Goal: Task Accomplishment & Management: Manage account settings

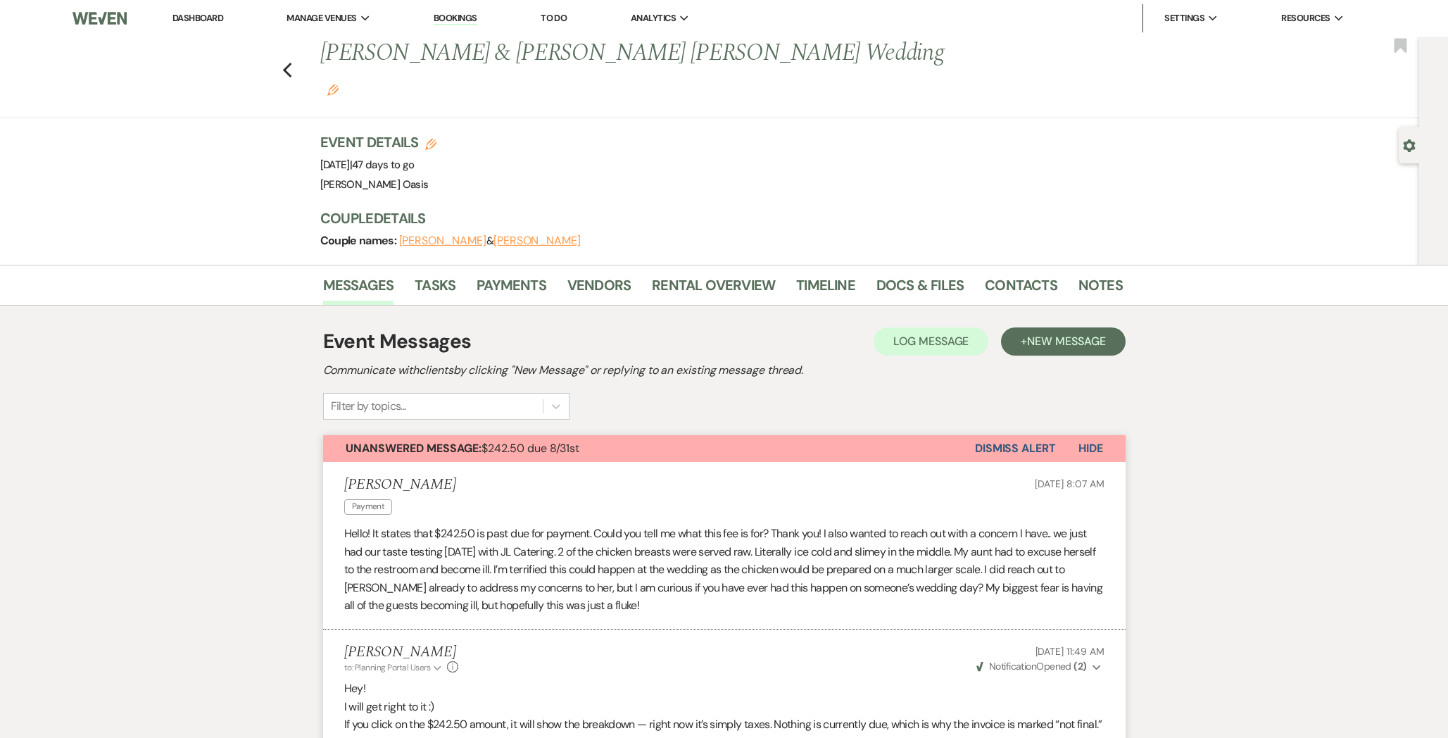
click at [205, 16] on link "Dashboard" at bounding box center [197, 18] width 51 height 12
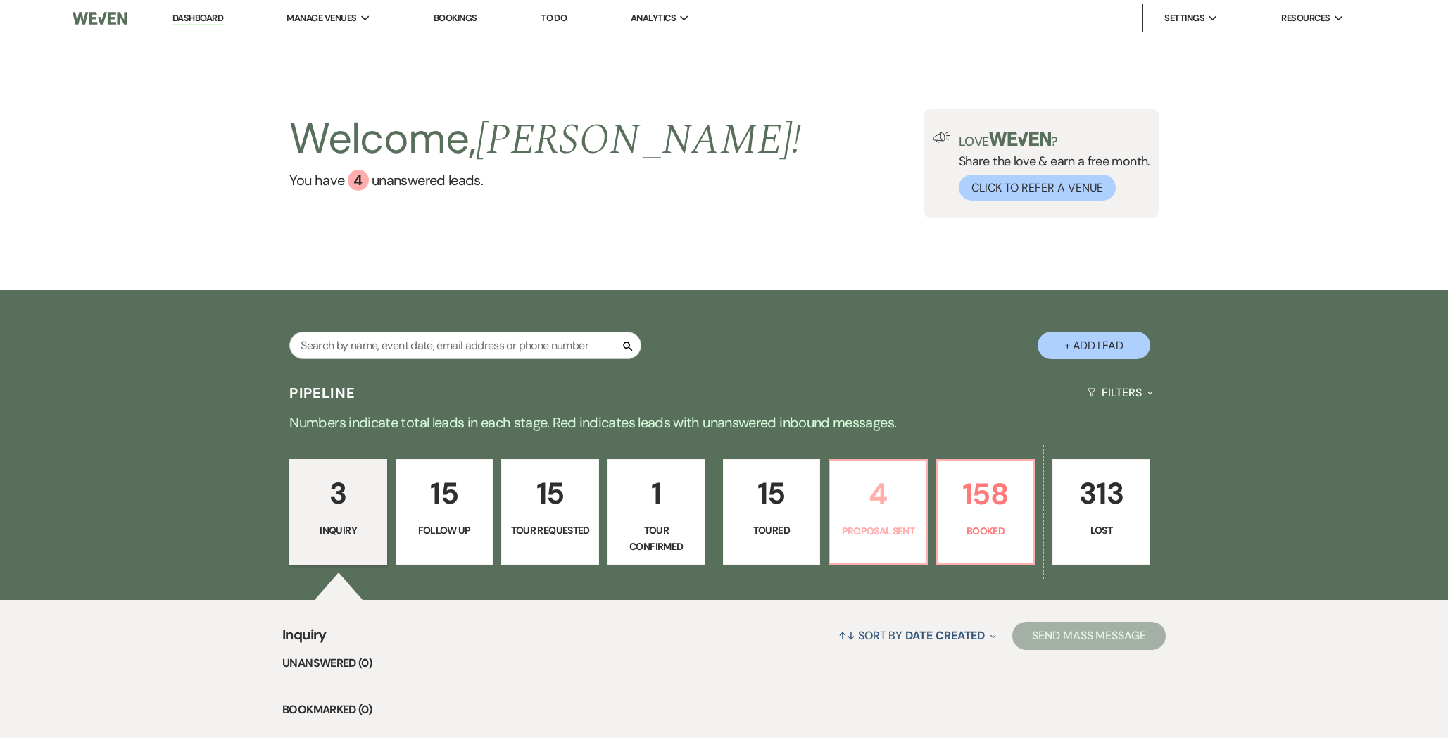
click at [858, 495] on p "4" at bounding box center [879, 493] width 80 height 47
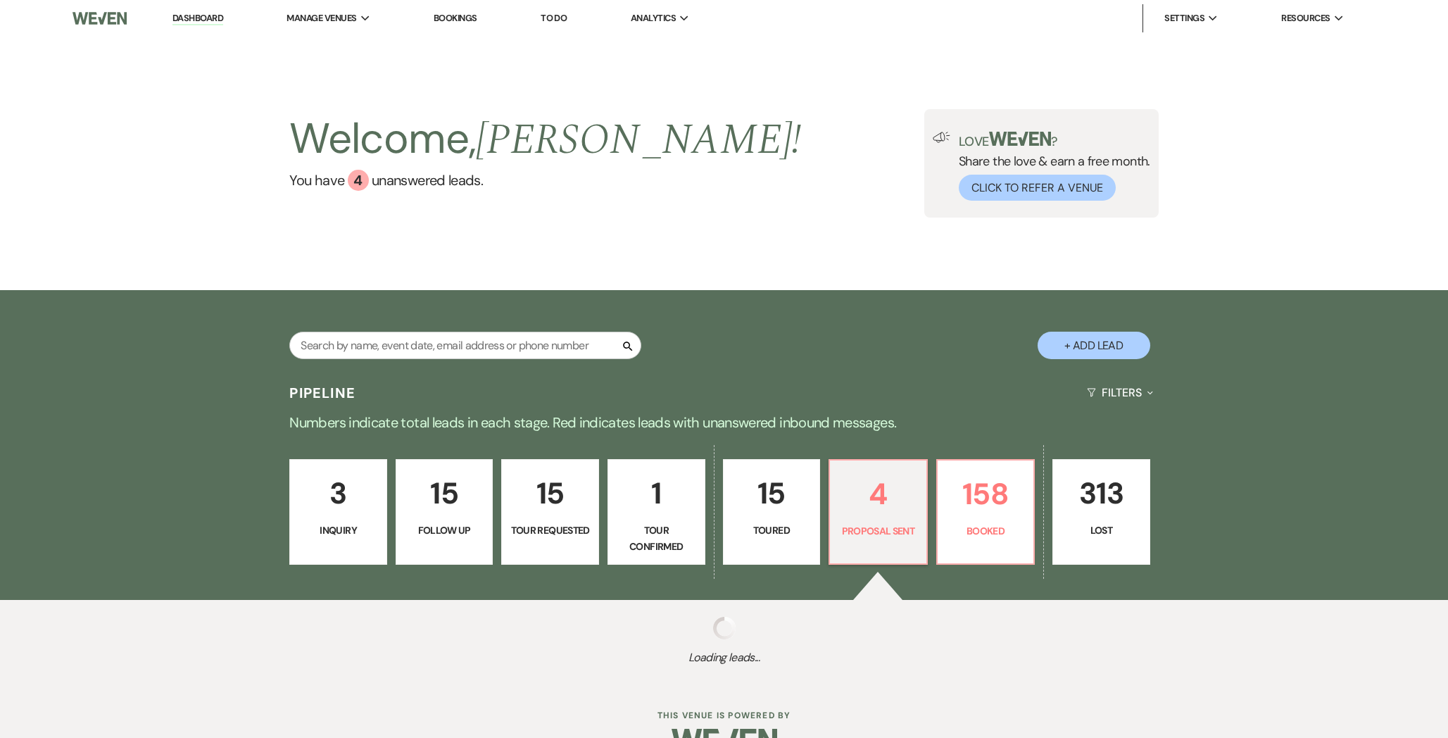
select select "6"
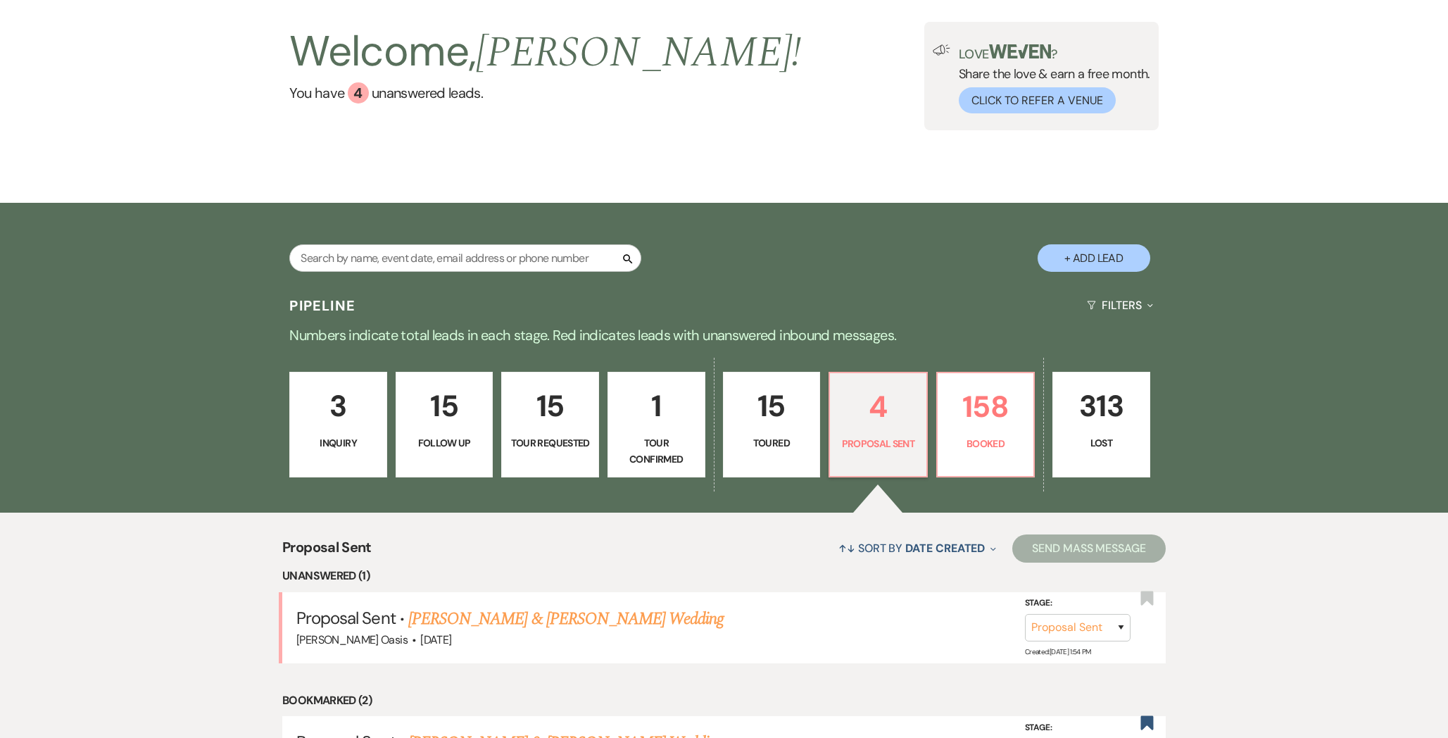
scroll to position [42, 0]
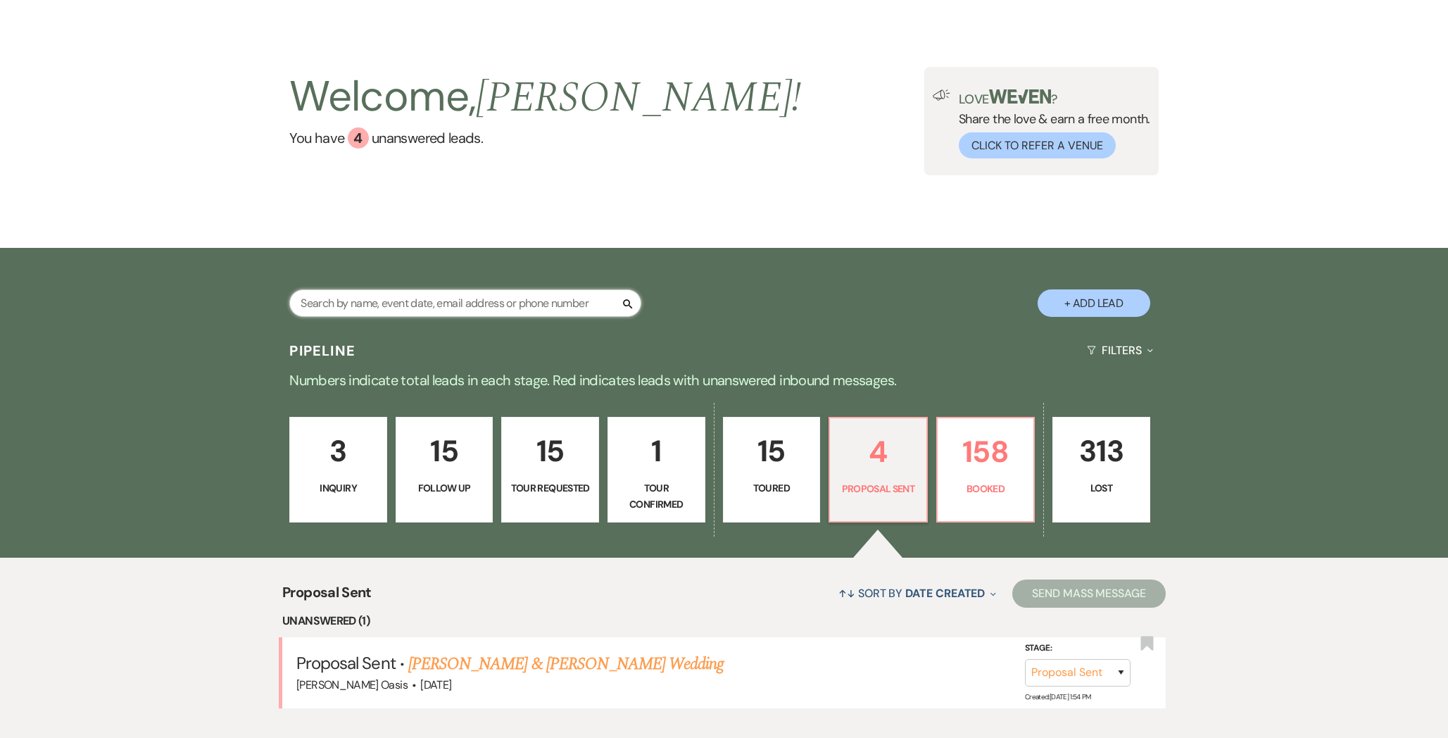
click at [439, 298] on input "text" at bounding box center [465, 302] width 352 height 27
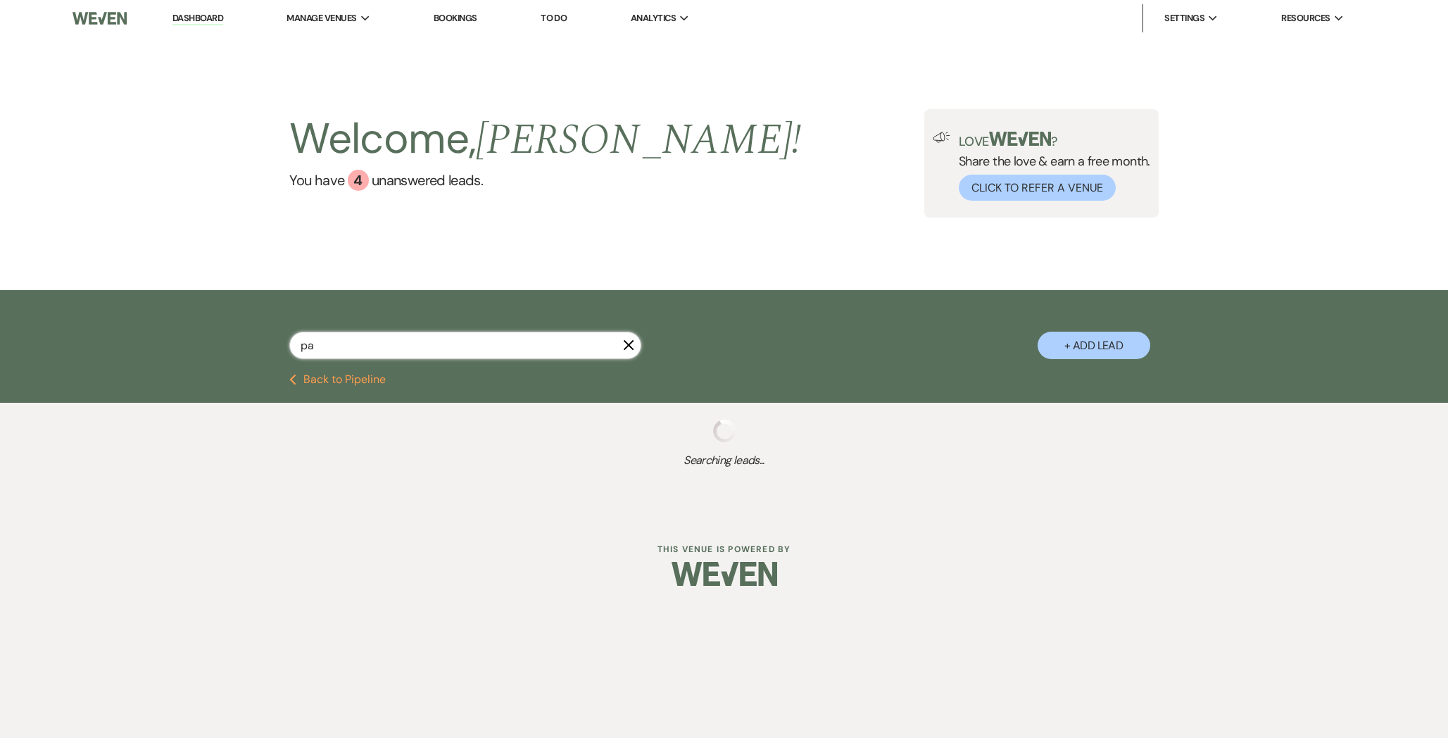
type input "pat"
select select "6"
select select "2"
select select "5"
select select "8"
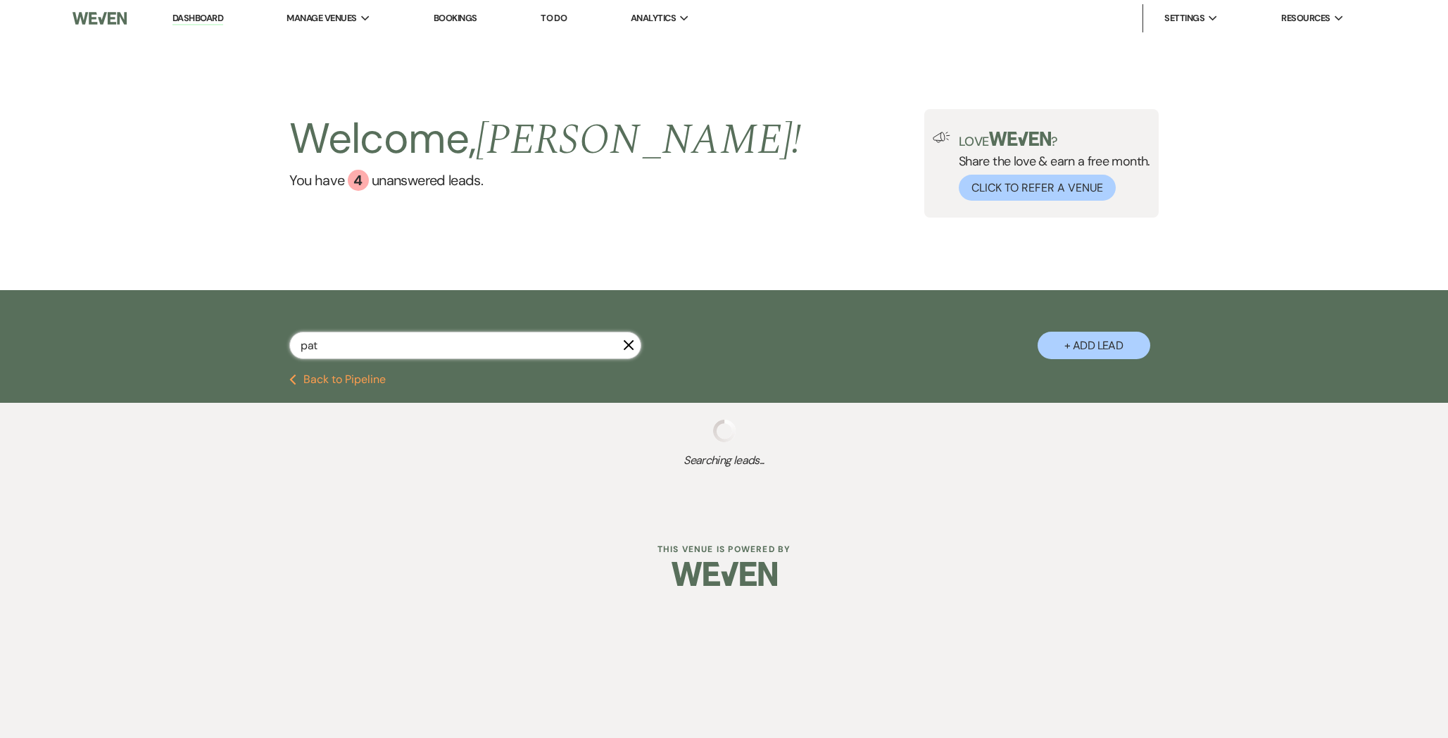
select select "4"
select select "8"
select select "4"
select select "8"
select select "2"
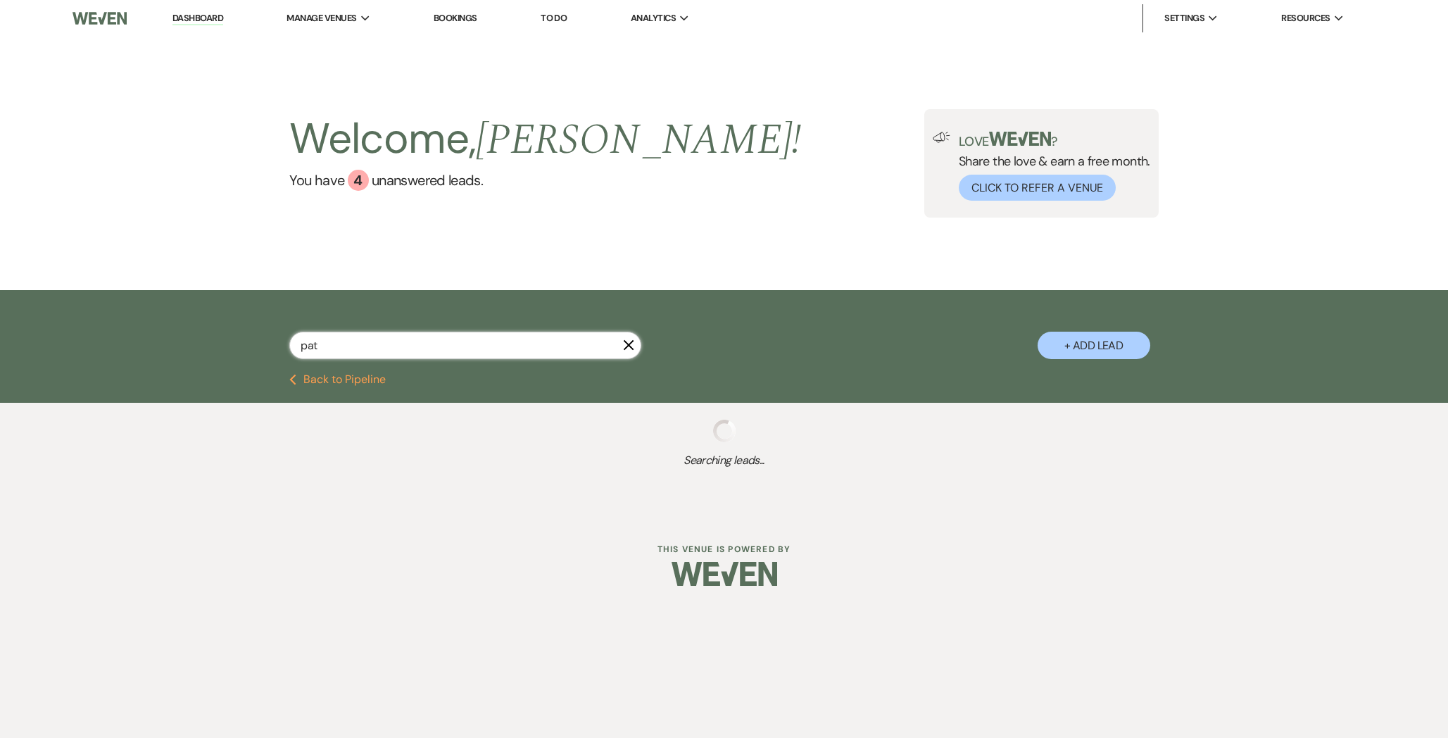
select select "8"
select select "5"
select select "8"
select select "6"
select select "8"
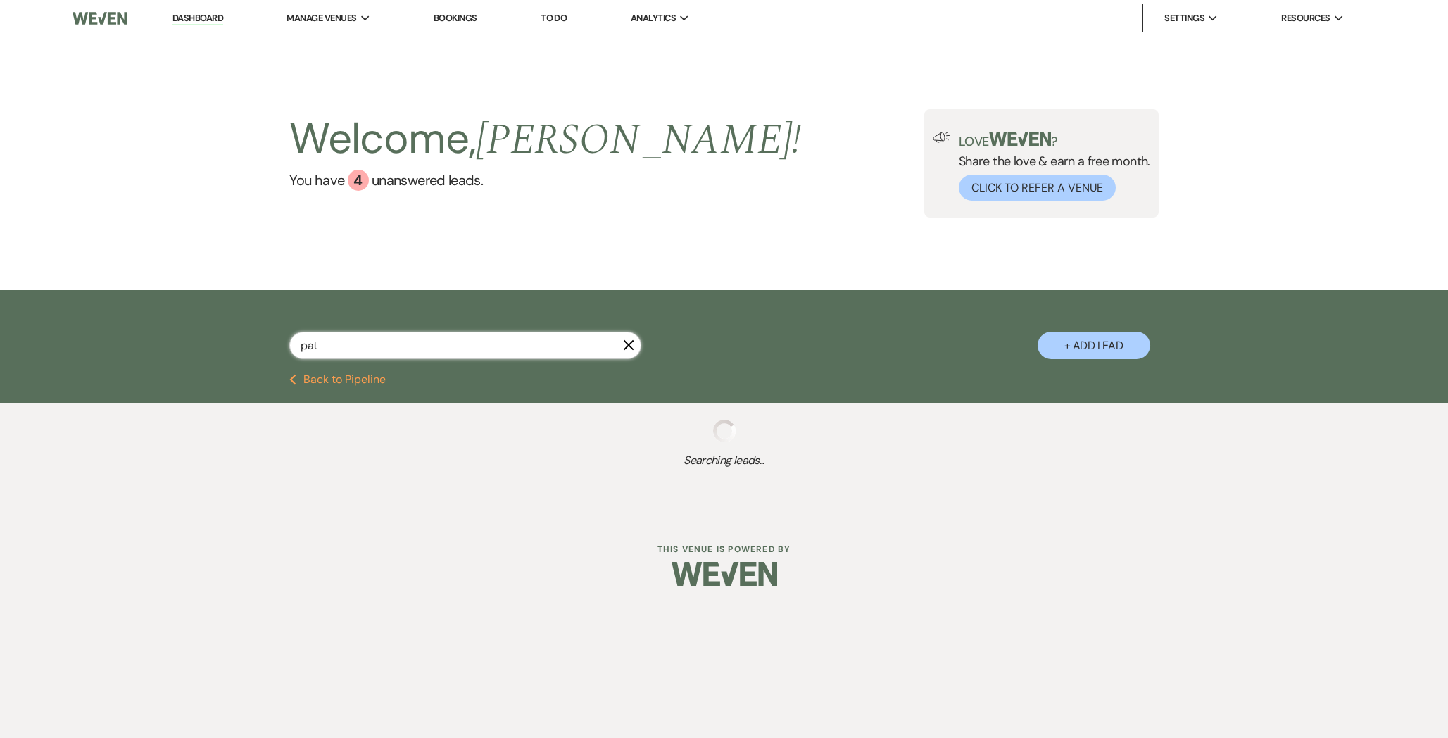
select select "8"
select select "5"
select select "8"
select select "5"
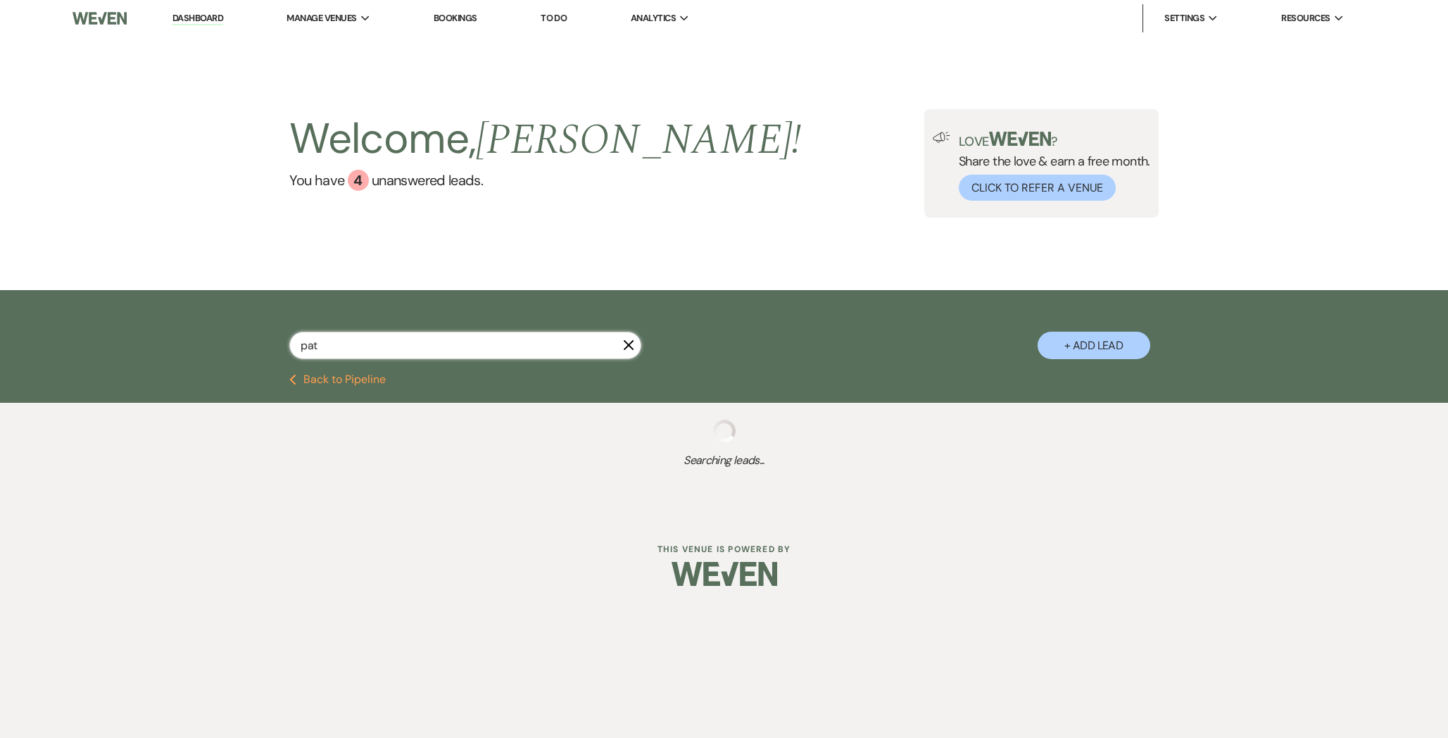
select select "8"
select select "5"
select select "8"
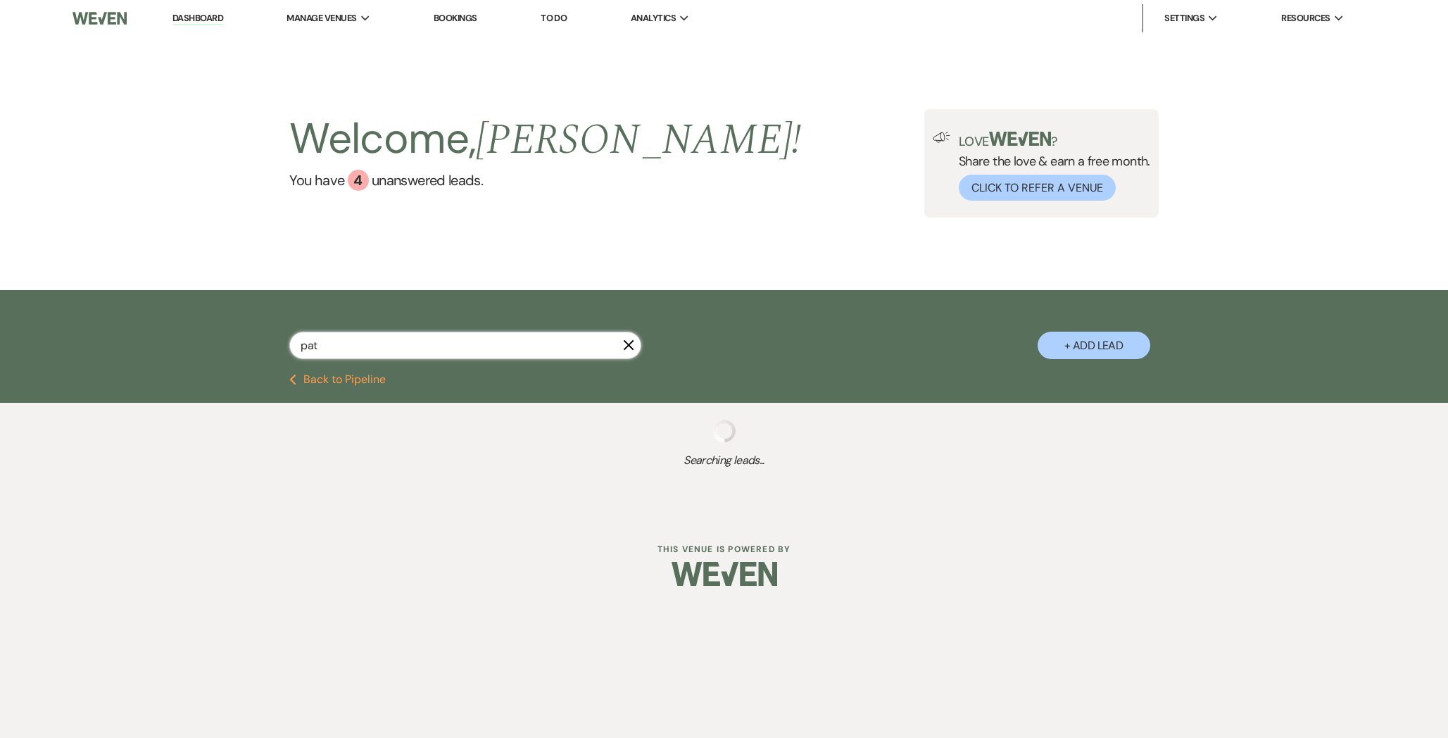
select select "3"
select select "8"
select select "5"
select select "8"
select select "1"
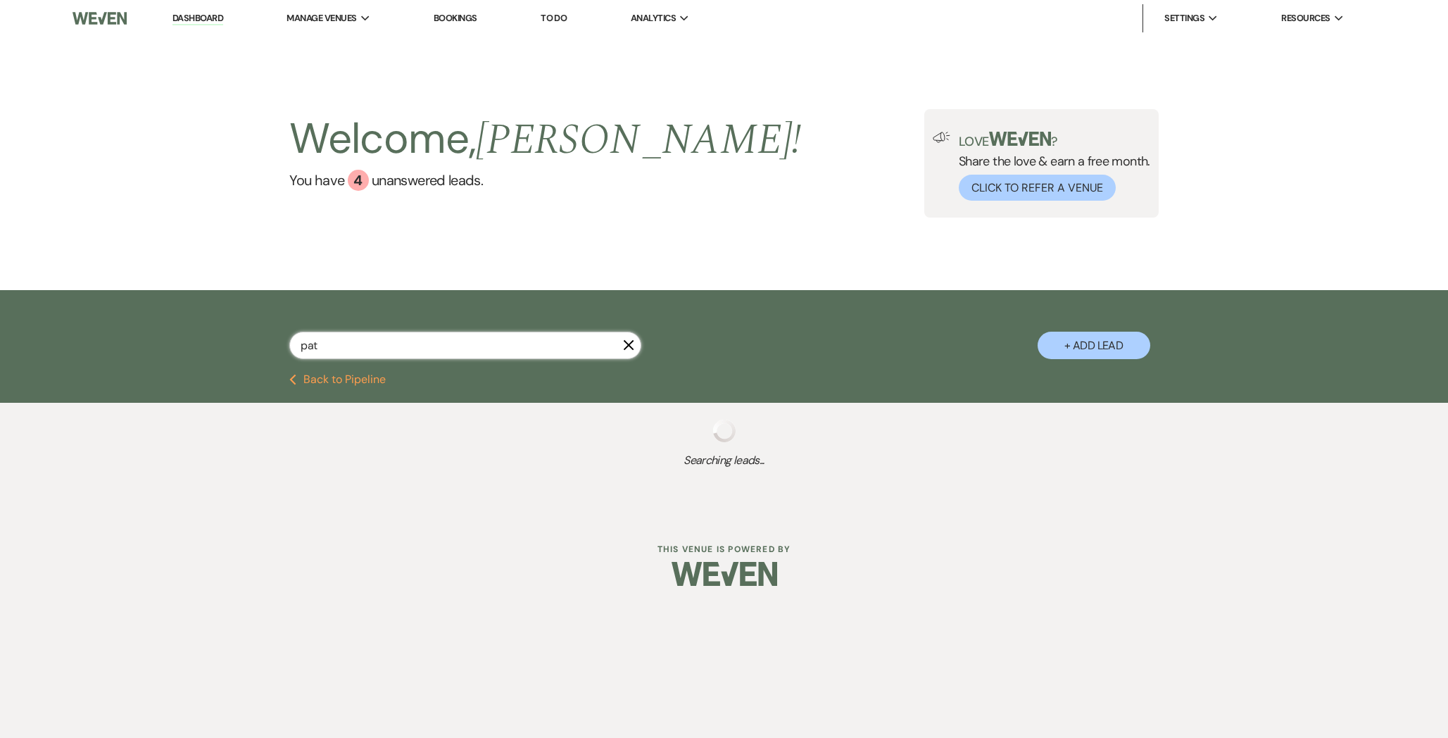
select select "8"
select select "5"
select select "8"
select select "5"
select select "8"
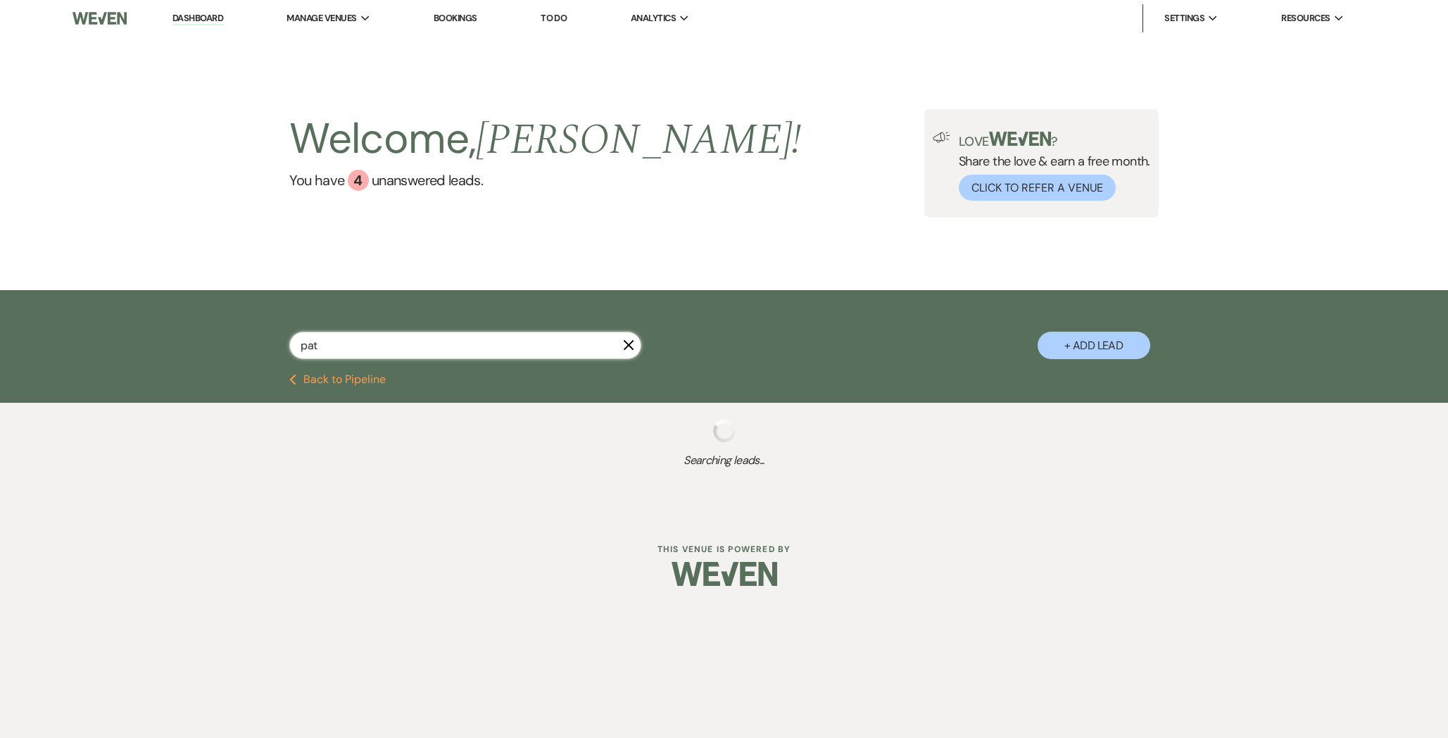
select select "5"
select select "8"
select select "5"
select select "8"
select select "5"
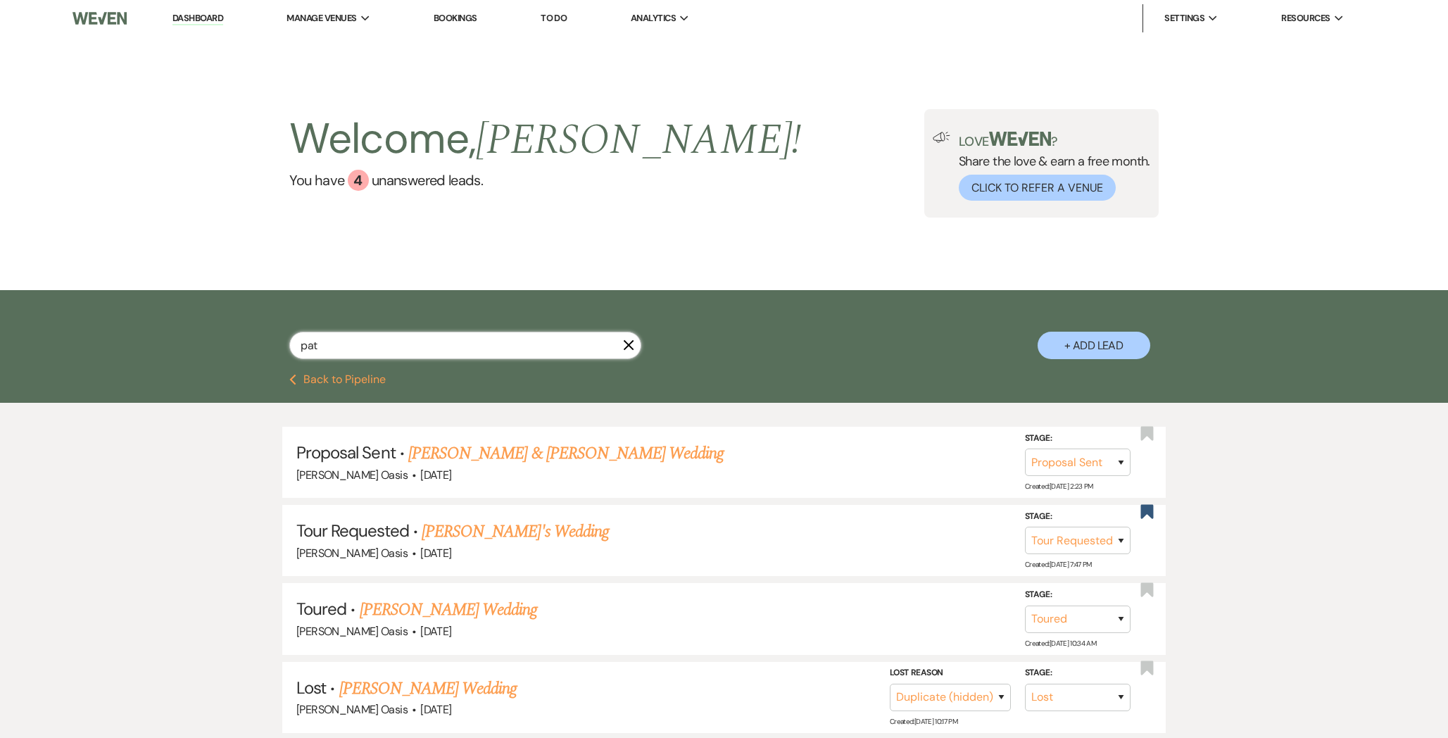
select select "8"
select select "5"
select select "8"
select select "5"
select select "8"
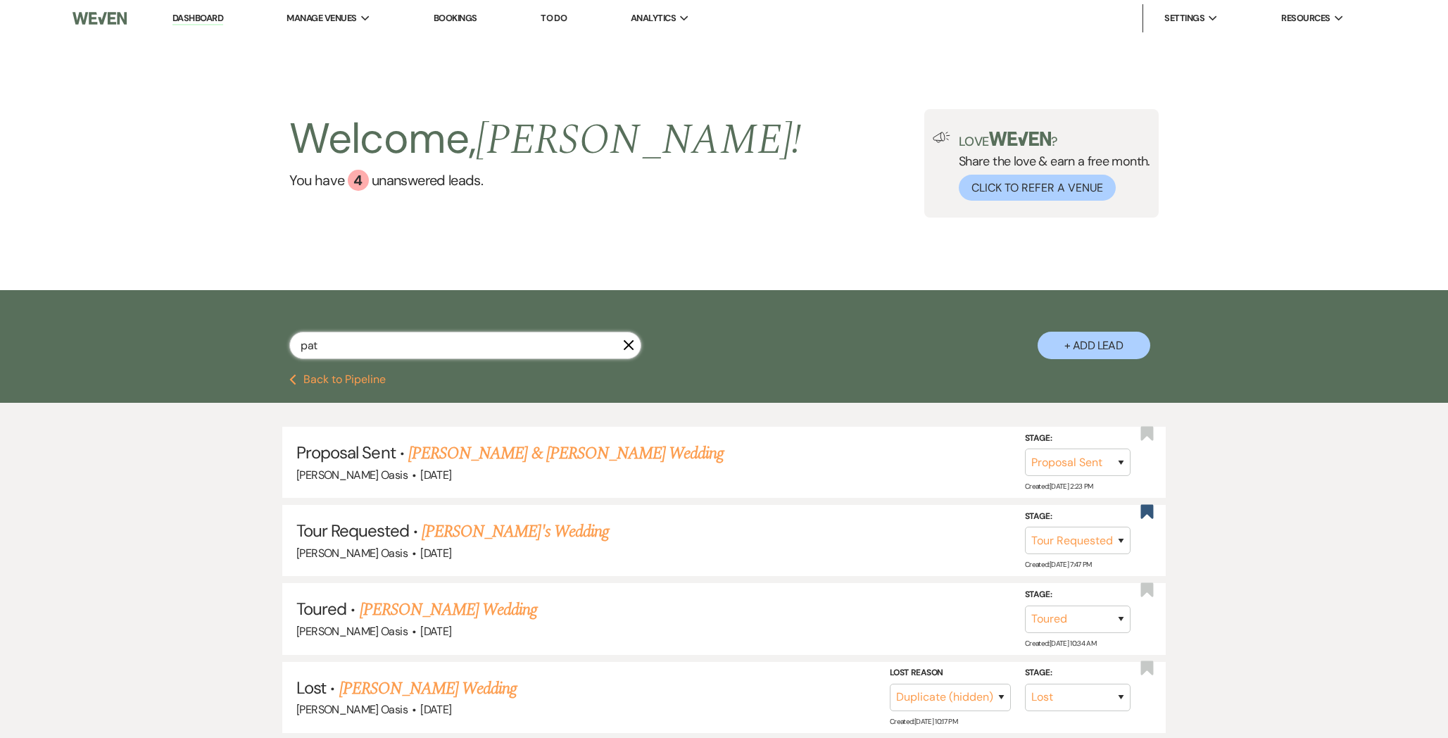
select select "3"
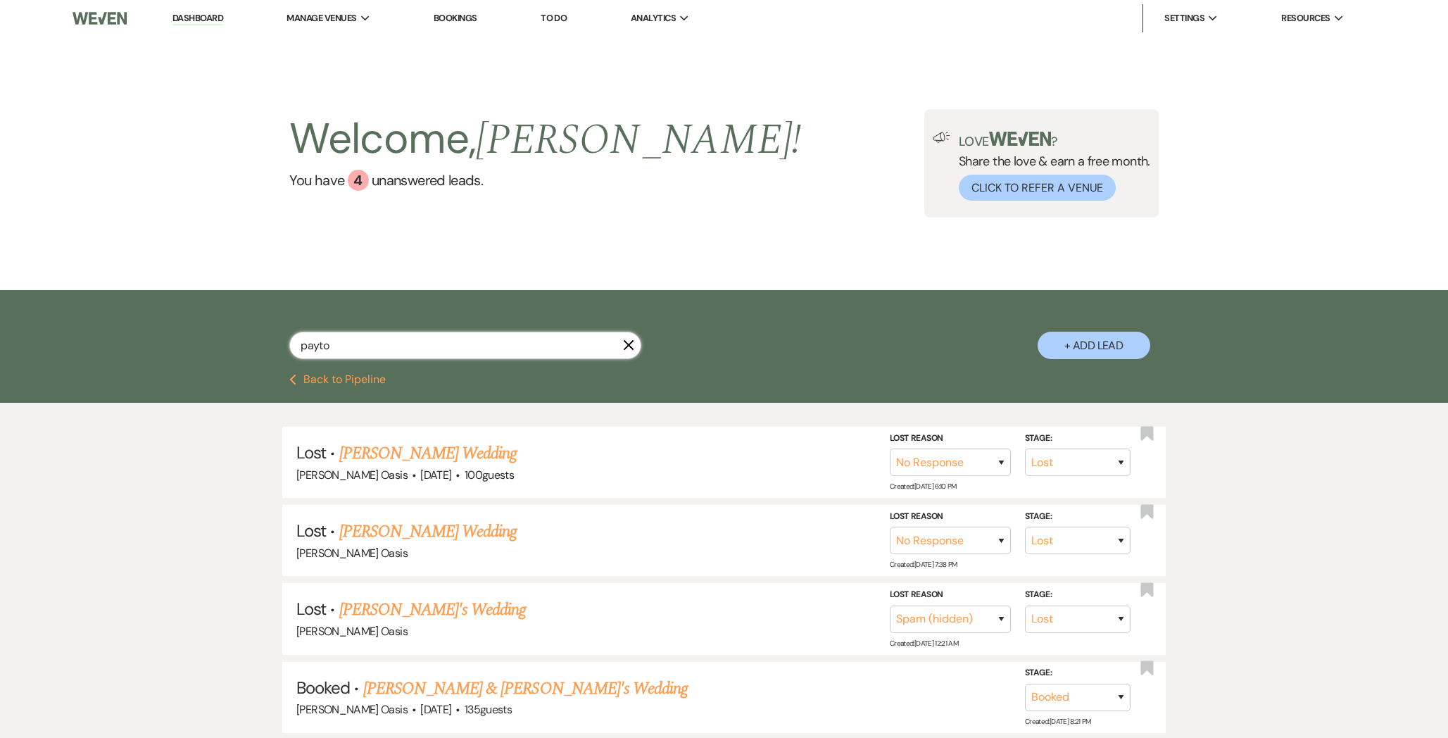
type input "payton"
select select "8"
select select "5"
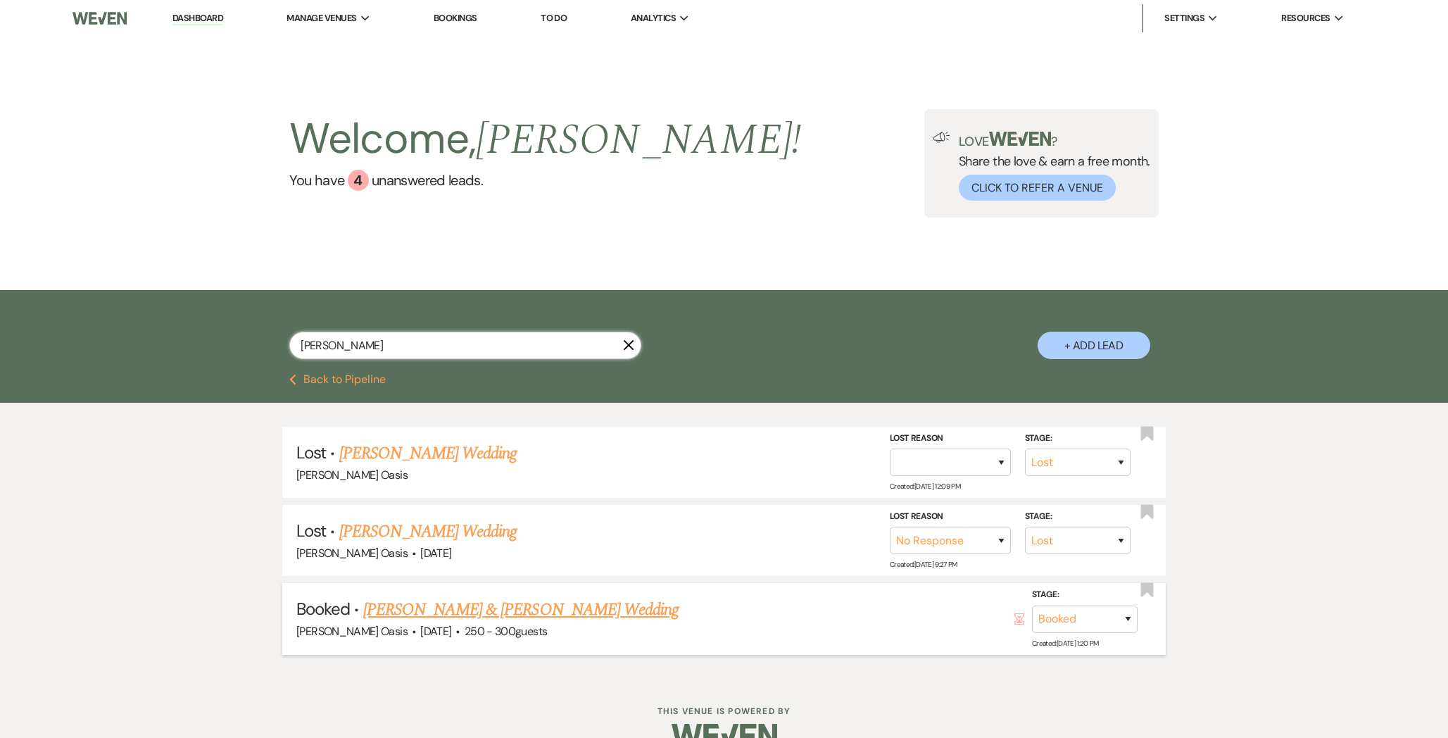
type input "payton"
click at [415, 610] on link "Payton Sprague & Donald Spears Wedding" at bounding box center [520, 609] width 315 height 25
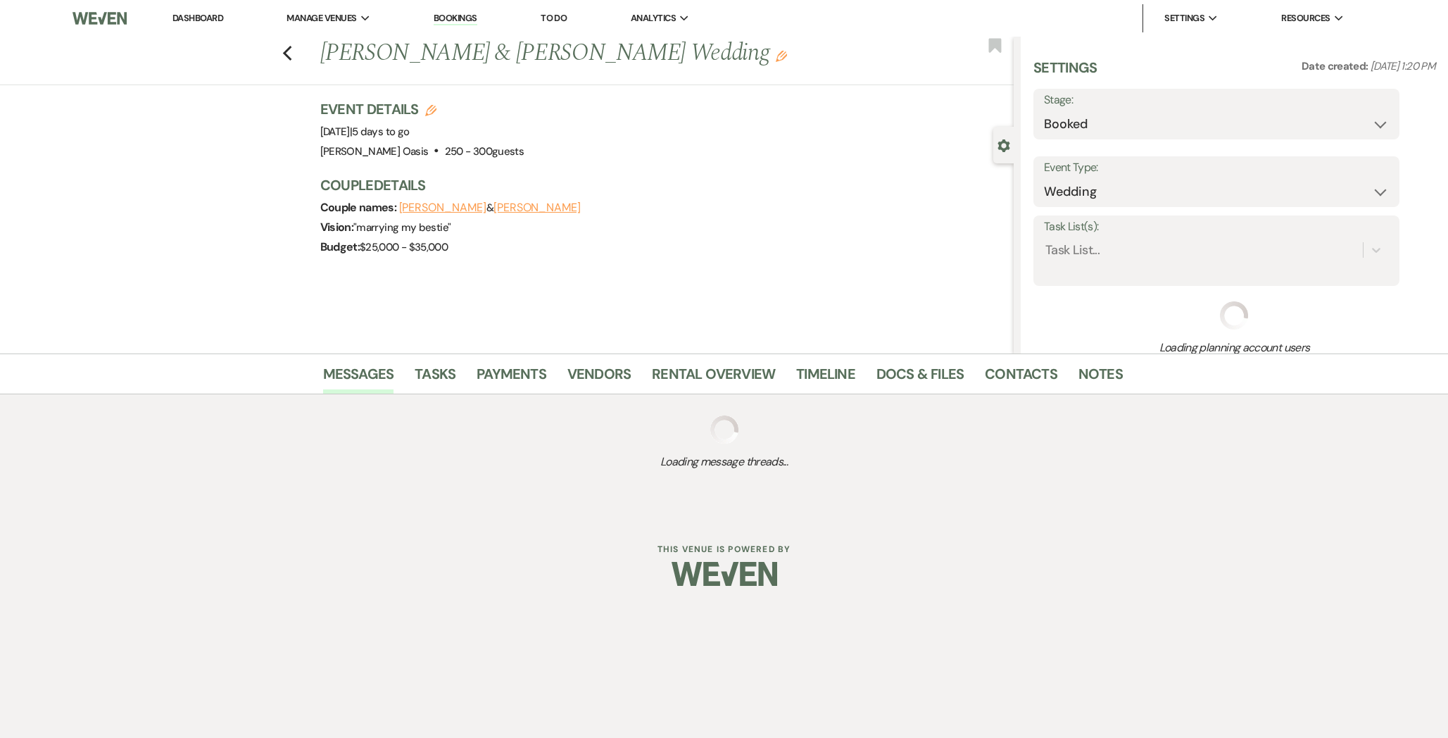
select select "1"
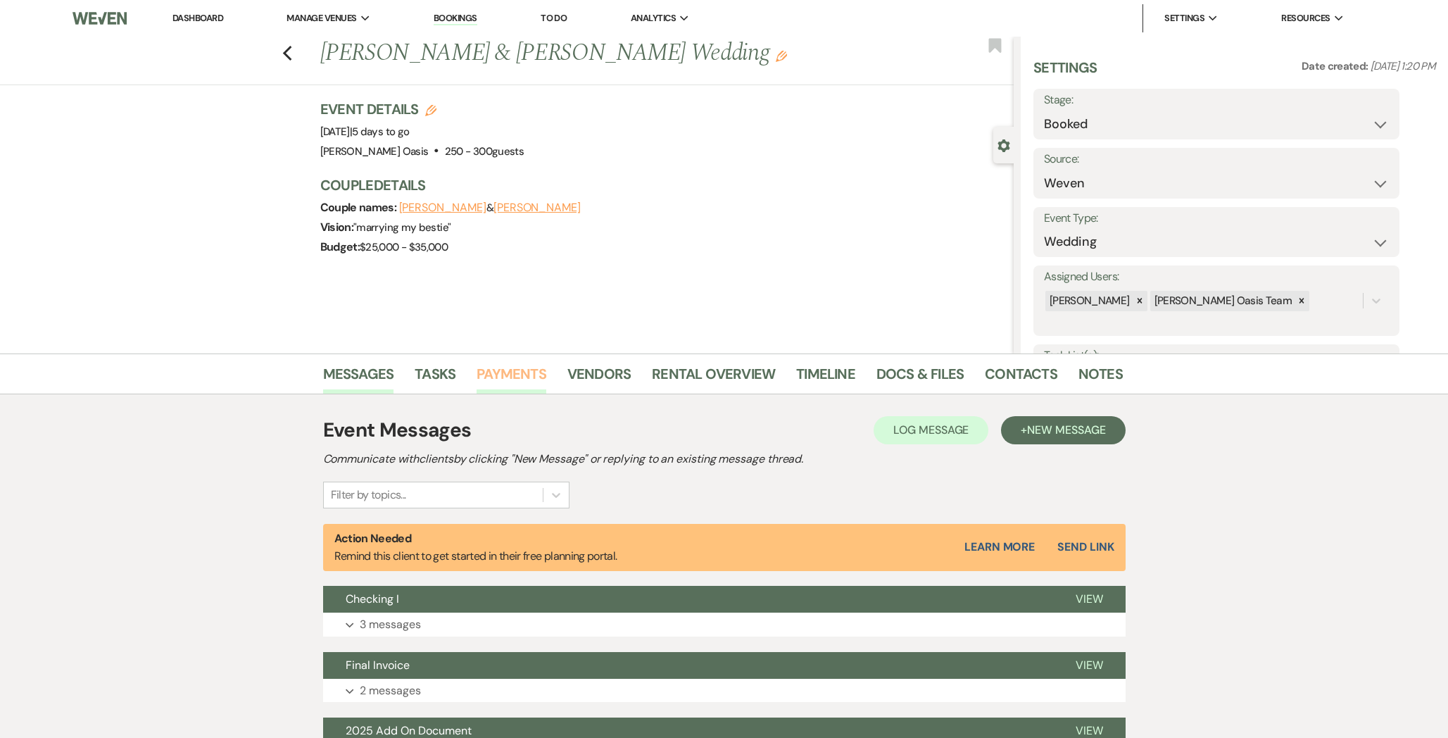
click at [529, 375] on link "Payments" at bounding box center [512, 378] width 70 height 31
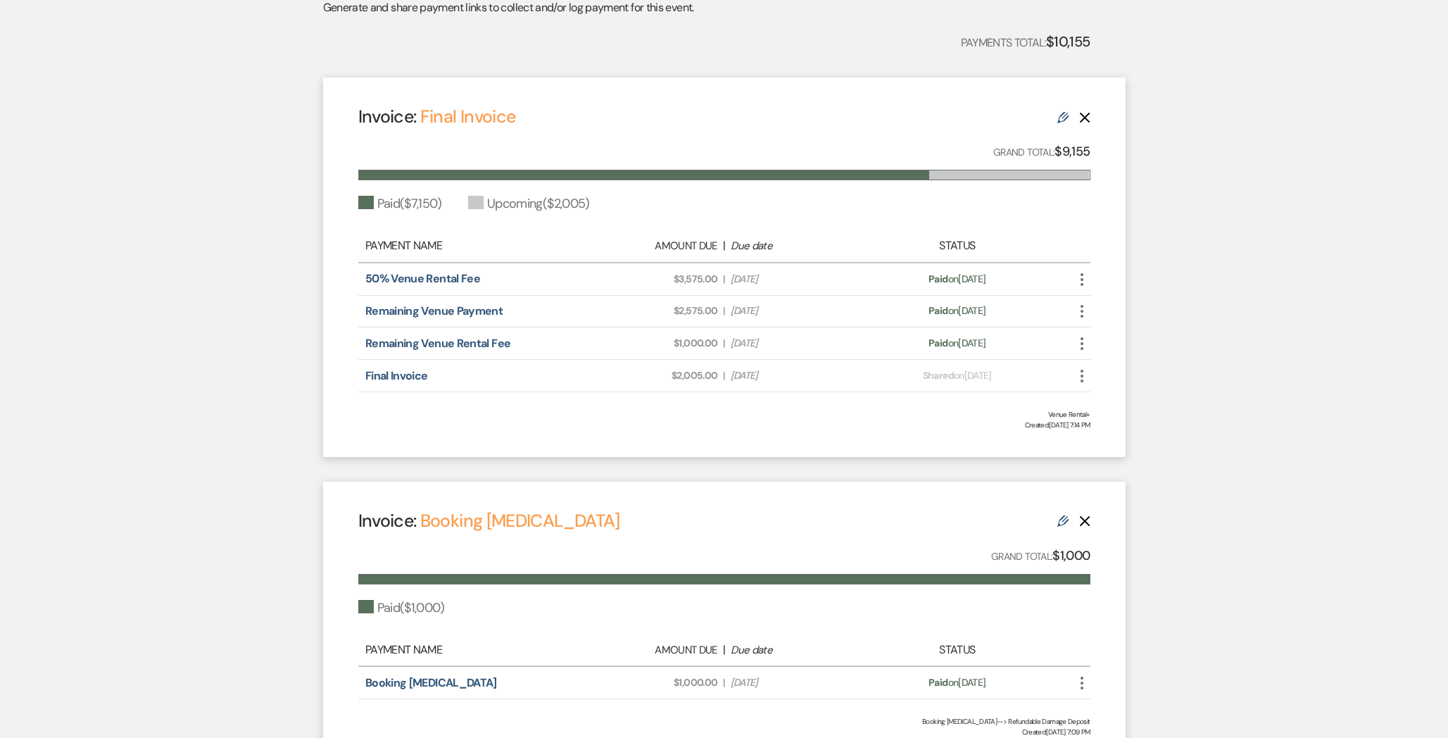
scroll to position [456, 0]
click at [1060, 514] on icon "Edit" at bounding box center [1063, 519] width 11 height 11
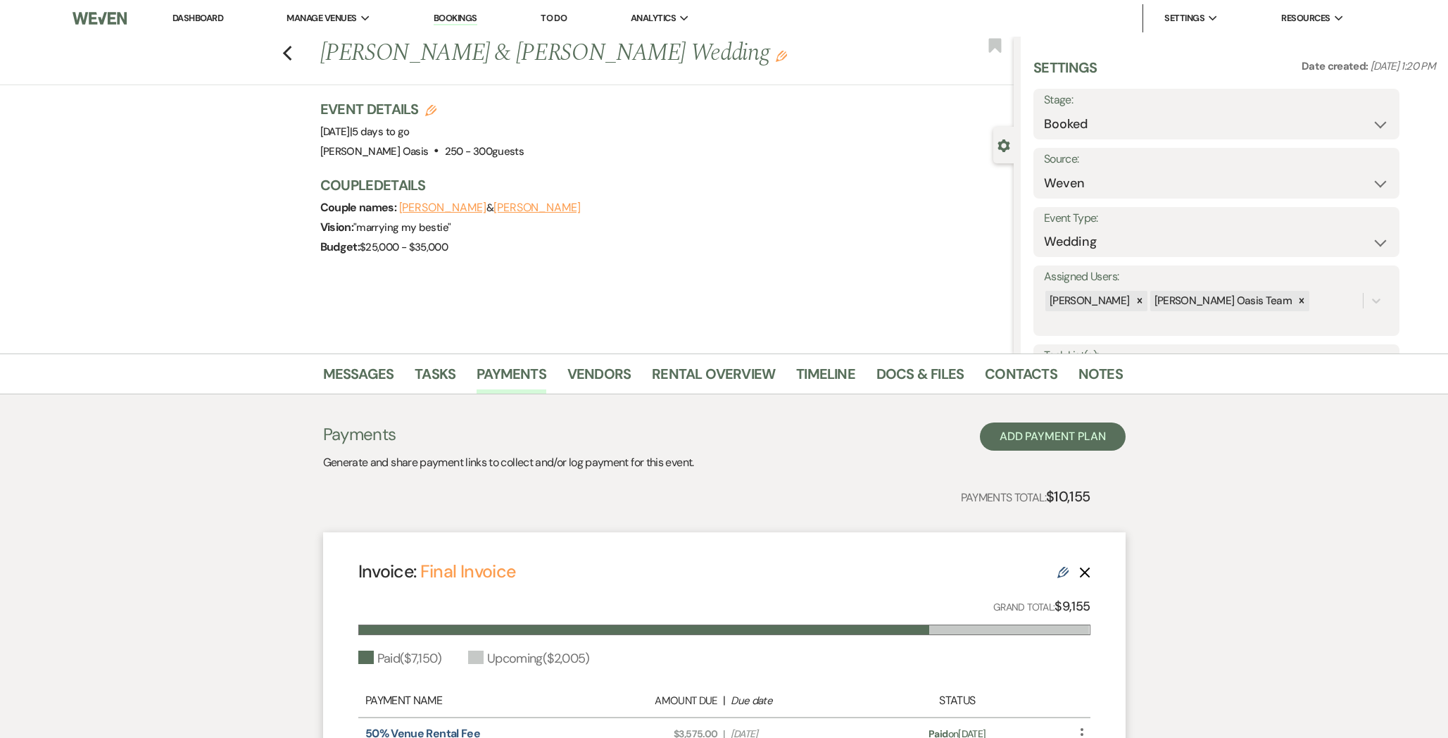
select select "3827"
select select "1"
select select "true"
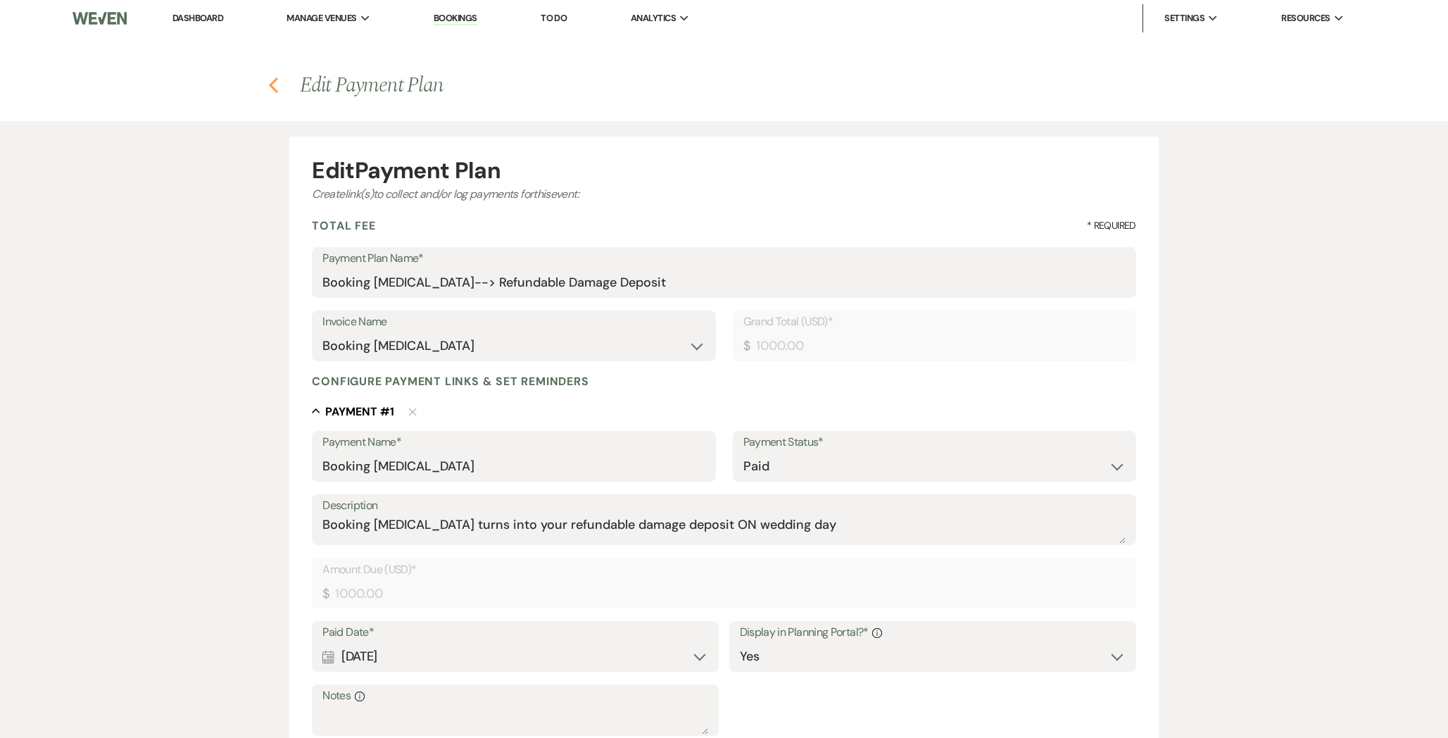
click at [270, 88] on icon "Previous" at bounding box center [273, 85] width 11 height 17
select select "1"
